Goal: Transaction & Acquisition: Purchase product/service

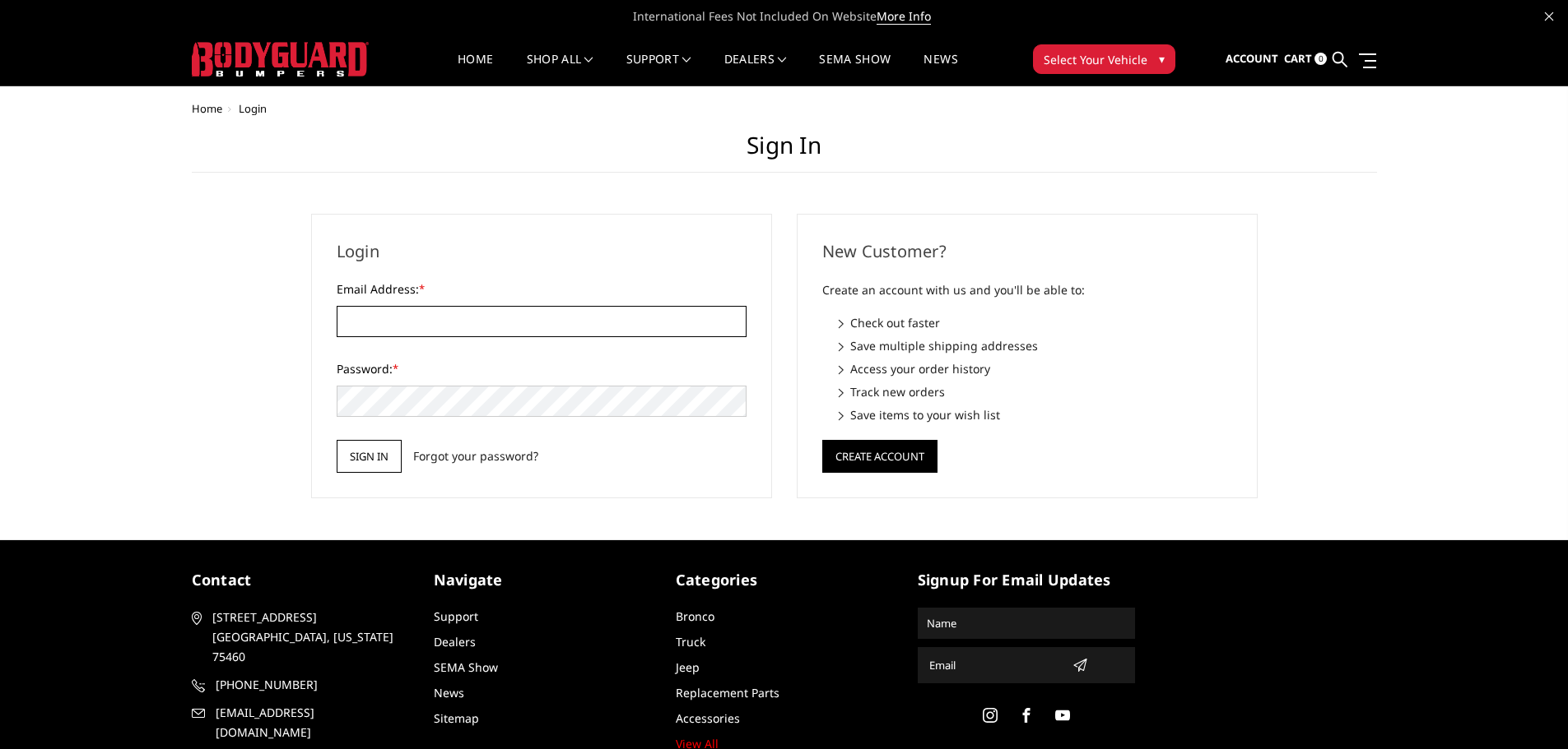
type input "[EMAIL_ADDRESS][DOMAIN_NAME]"
click at [374, 446] on input "Sign in" at bounding box center [369, 456] width 65 height 33
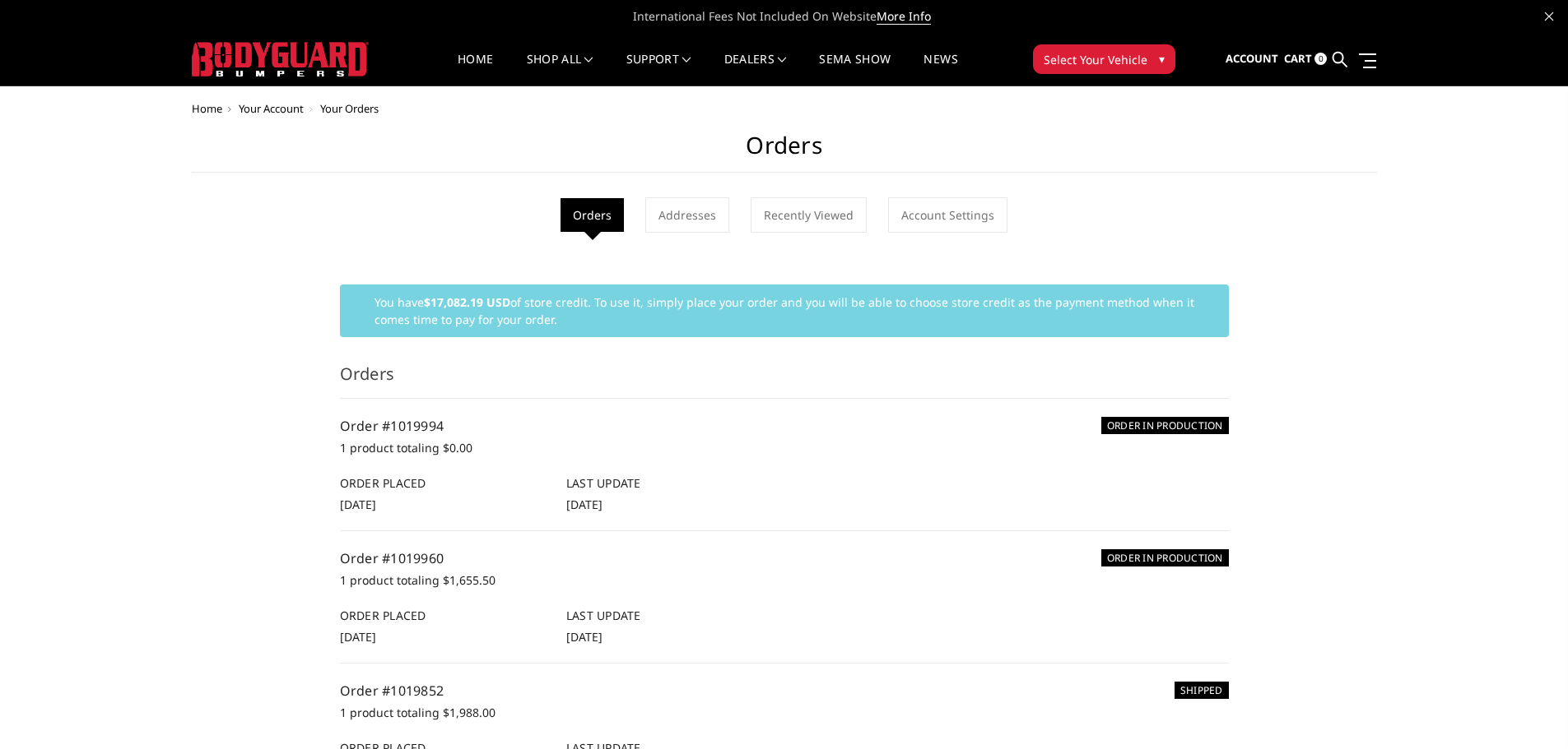
click at [1348, 52] on ul "Account Sign out $17,082.19 USD Store Credit Cart 0 Search Search" at bounding box center [1301, 59] width 150 height 52
click at [1340, 59] on icon at bounding box center [1340, 59] width 15 height 15
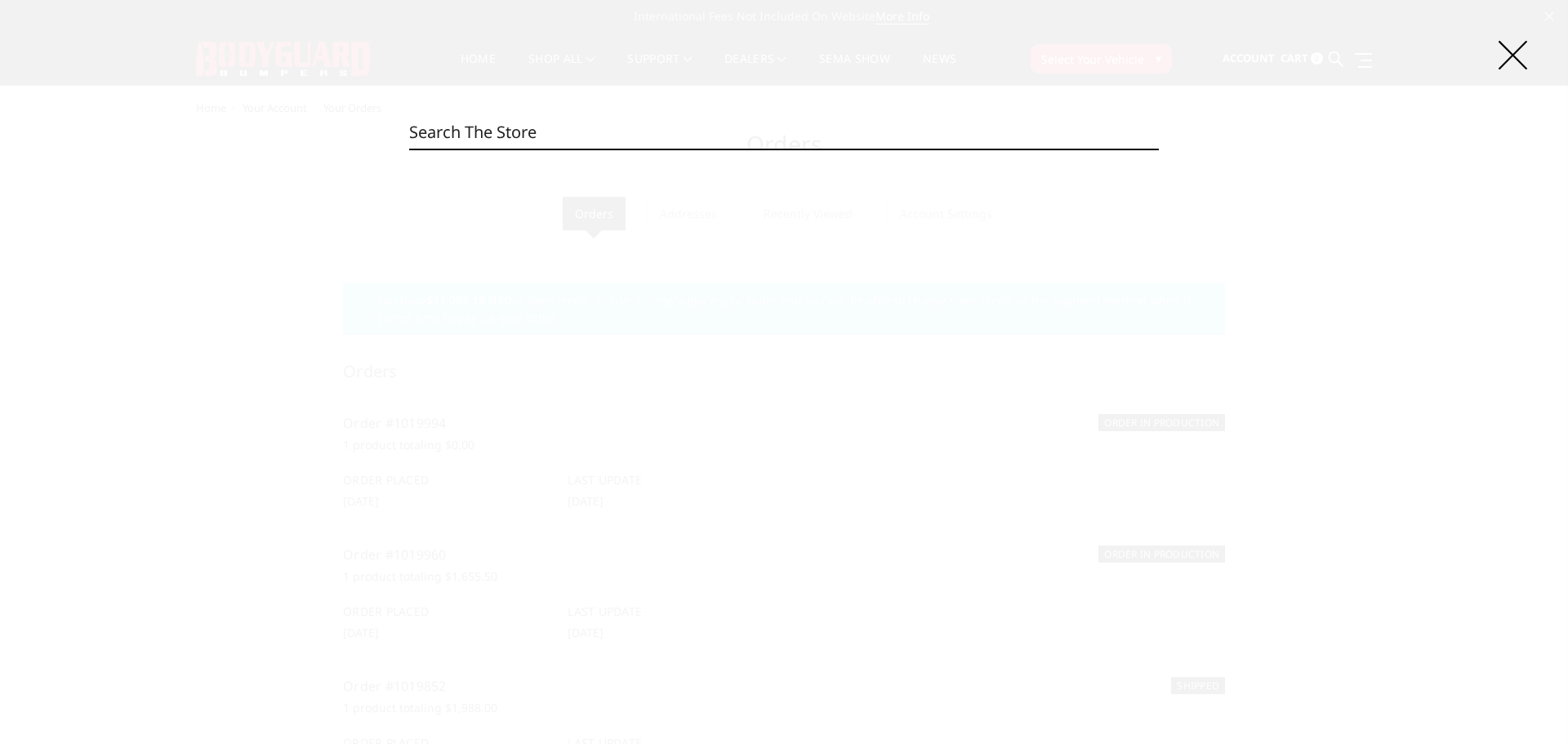
paste input "JEG24BYTMH"
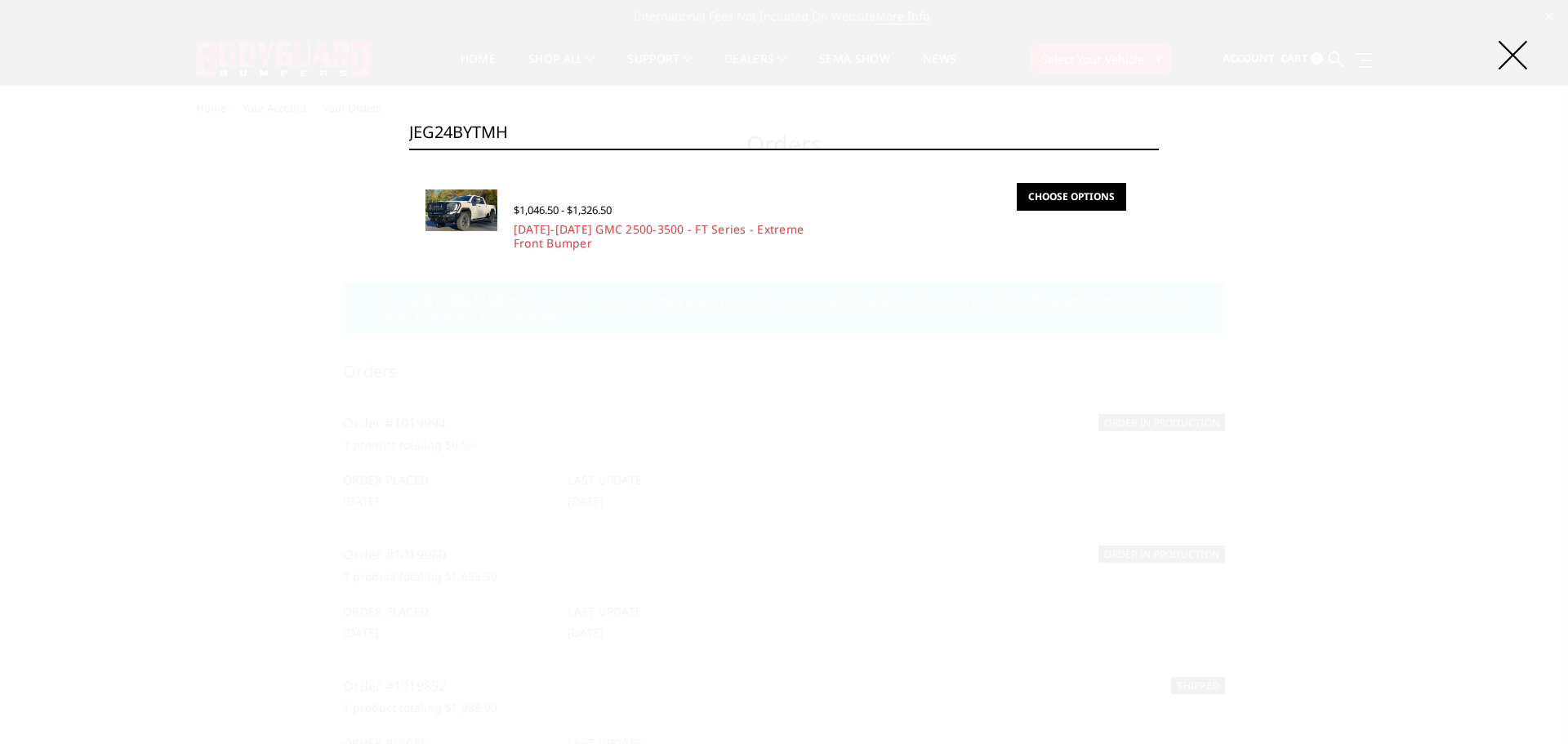
type input "JEG24BYTMH"
click at [1094, 202] on link "Choose Options" at bounding box center [1071, 197] width 109 height 28
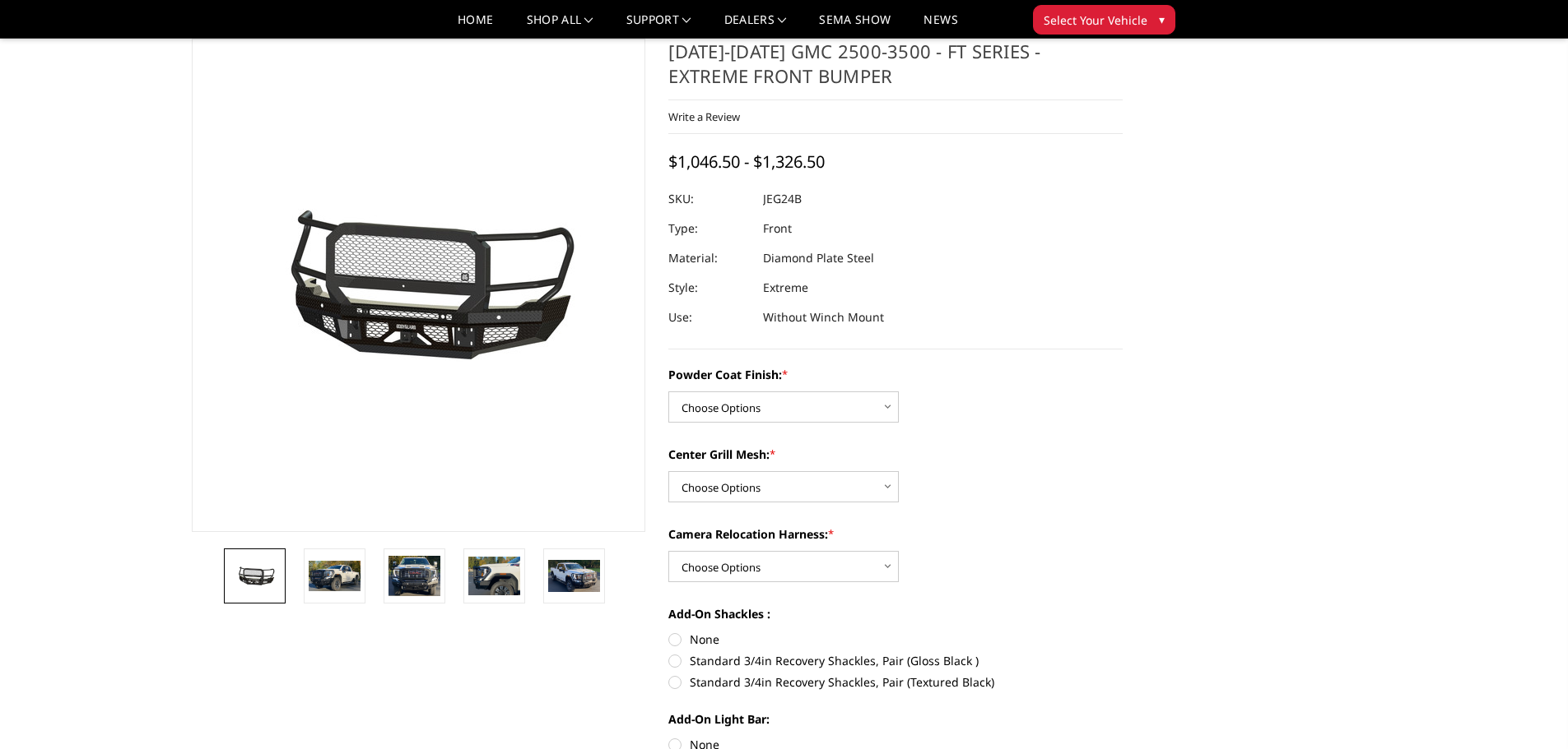
scroll to position [82, 0]
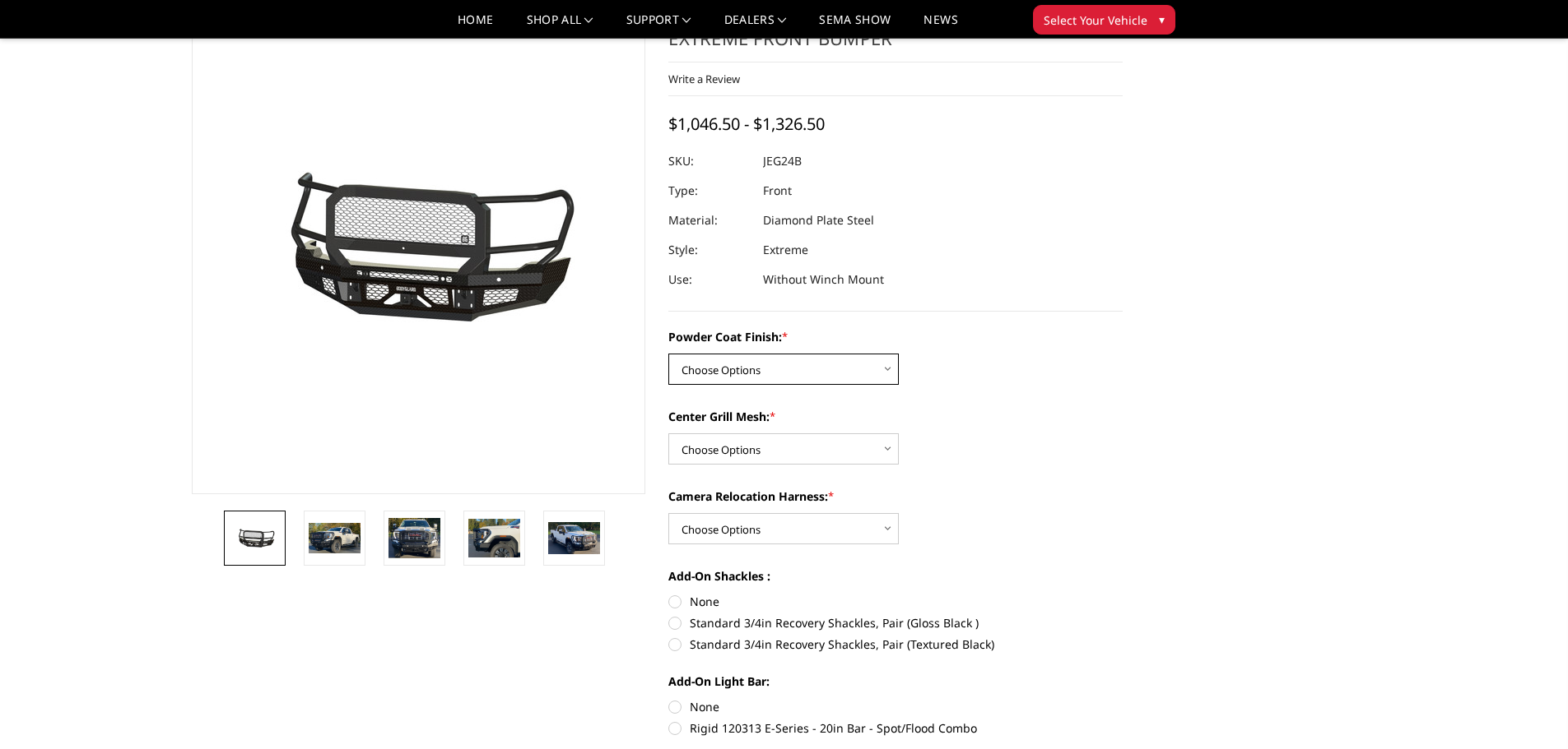
click at [843, 363] on select "Choose Options Bare Metal Gloss Black Powder Coat Textured Black Powder Coat" at bounding box center [784, 370] width 230 height 31
select select "3286"
click at [668, 354] on select "Choose Options Bare Metal Gloss Black Powder Coat Textured Black Powder Coat" at bounding box center [784, 370] width 230 height 31
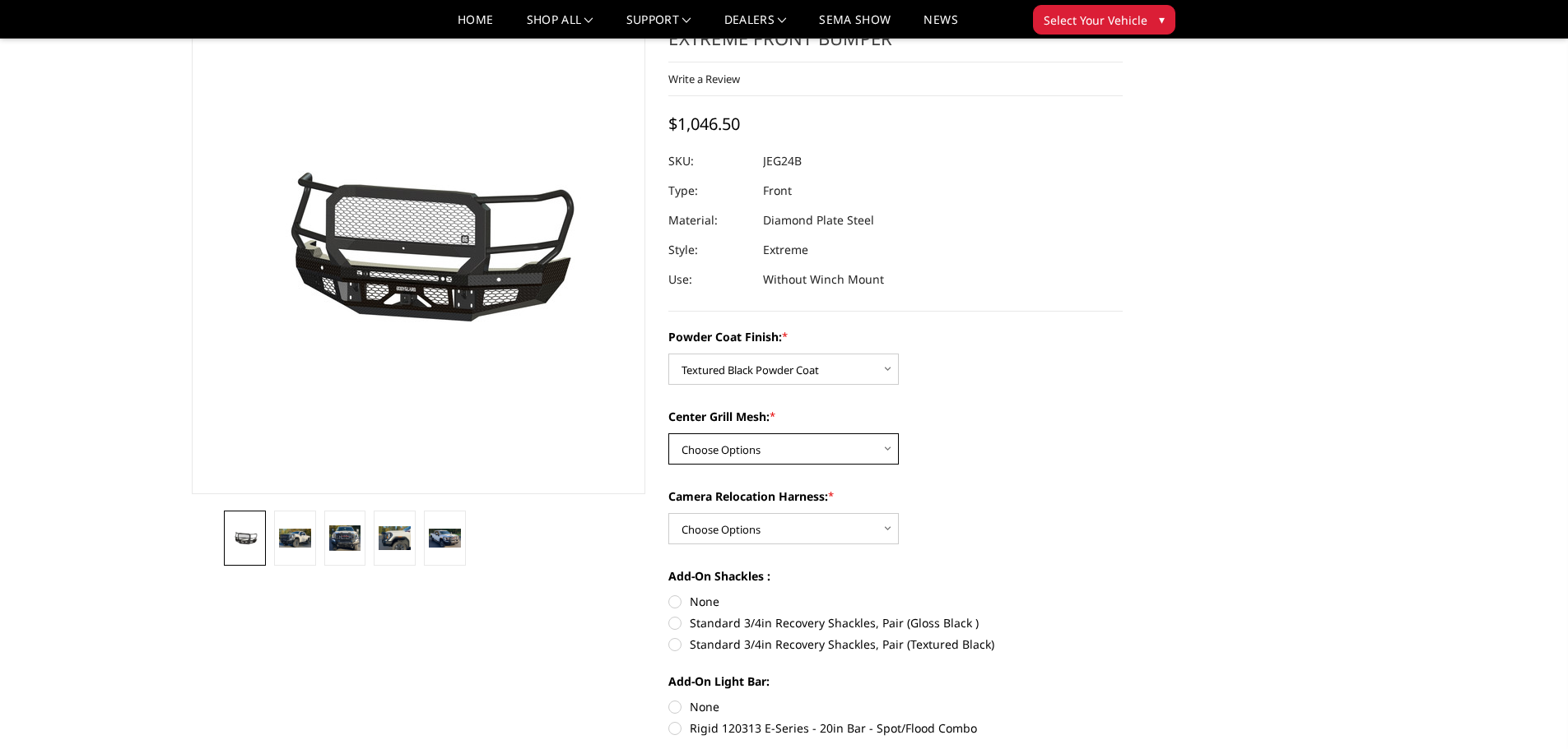
click at [846, 452] on select "Choose Options WITH Expanded Metal in Center Grill WITHOUT Expanded Metal in Ce…" at bounding box center [784, 449] width 230 height 31
select select "3287"
click at [668, 433] on select "Choose Options WITH Expanded Metal in Center Grill WITHOUT Expanded Metal in Ce…" at bounding box center [784, 449] width 230 height 31
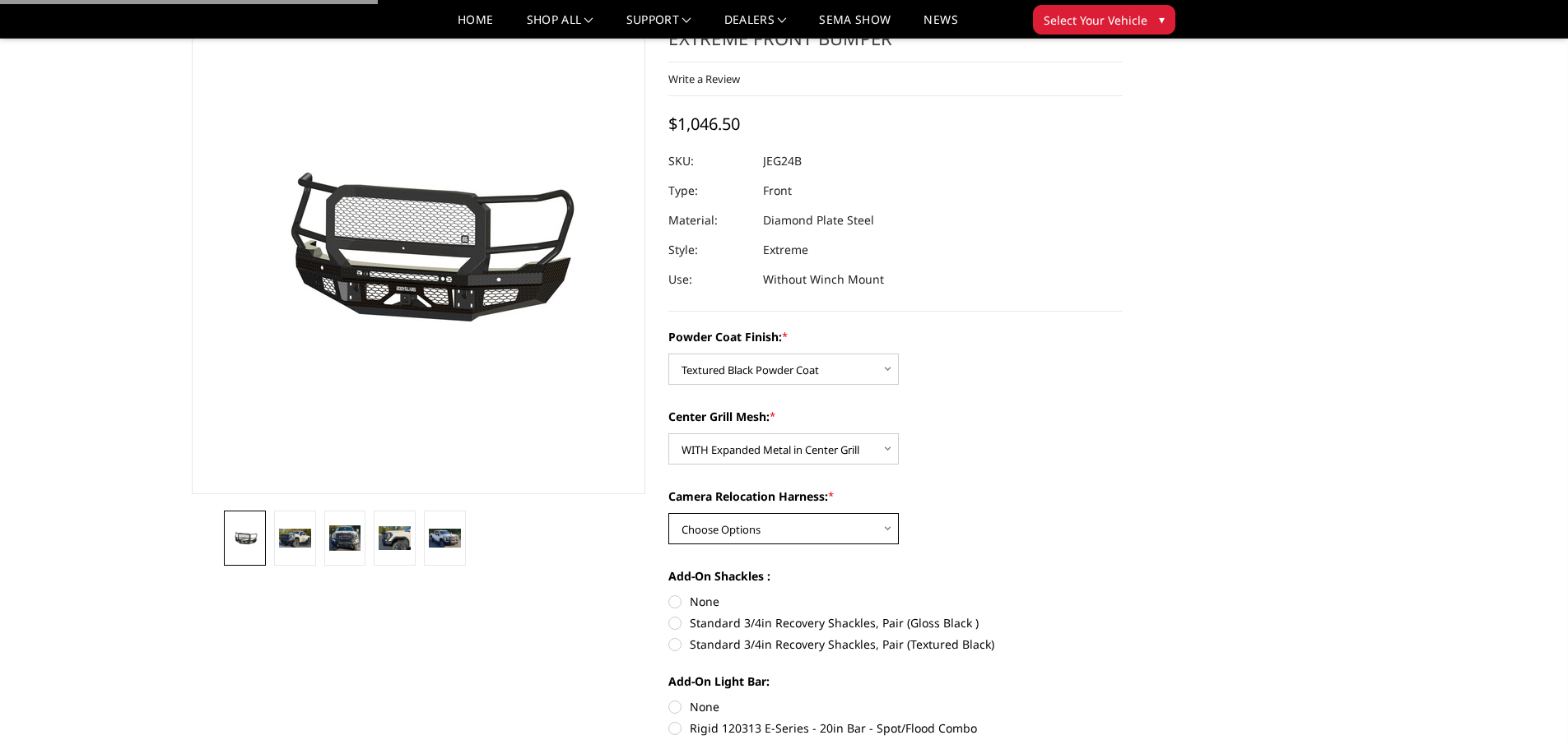
click at [765, 524] on select "Choose Options WITH Camera Relocation Harness WITHOUT Camera Relocation Harness" at bounding box center [784, 529] width 230 height 31
select select "3289"
click at [668, 513] on select "Choose Options WITH Camera Relocation Harness WITHOUT Camera Relocation Harness" at bounding box center [784, 529] width 230 height 31
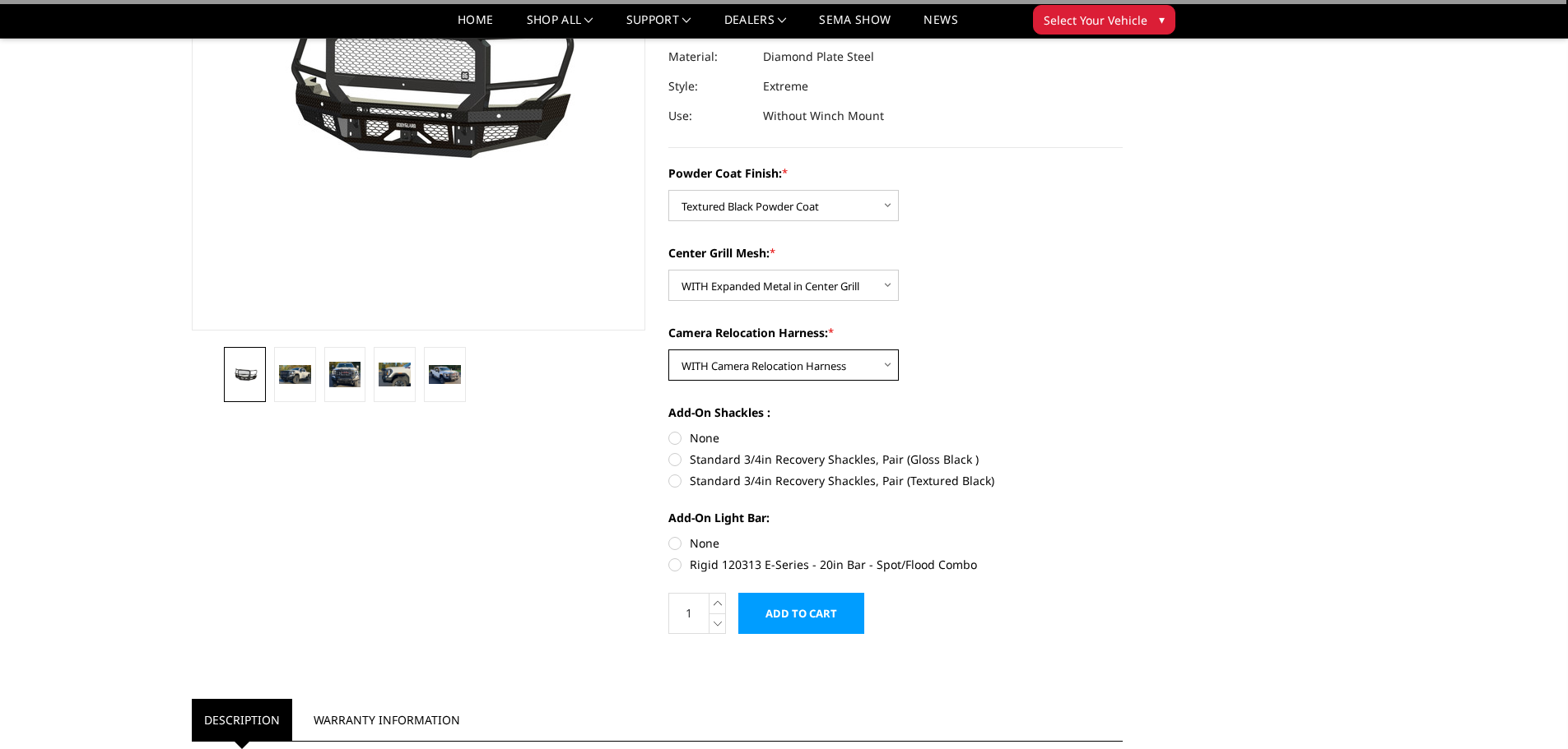
scroll to position [247, 0]
